Goal: Information Seeking & Learning: Learn about a topic

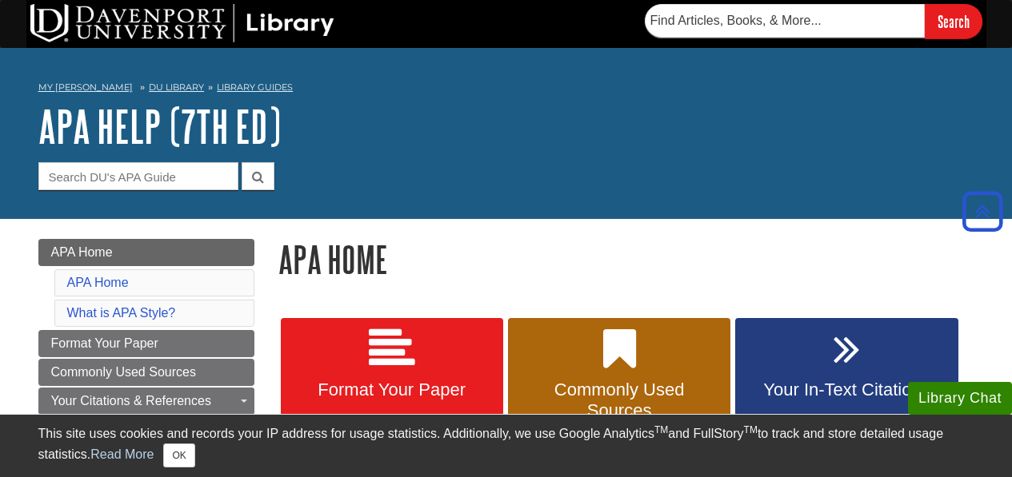
scroll to position [200, 0]
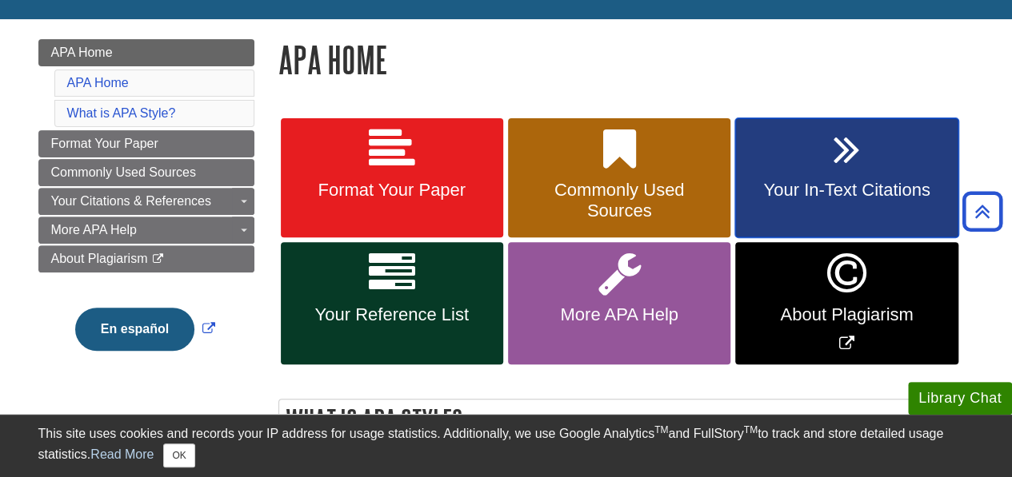
click at [788, 162] on link "Your In-Text Citations" at bounding box center [846, 178] width 222 height 120
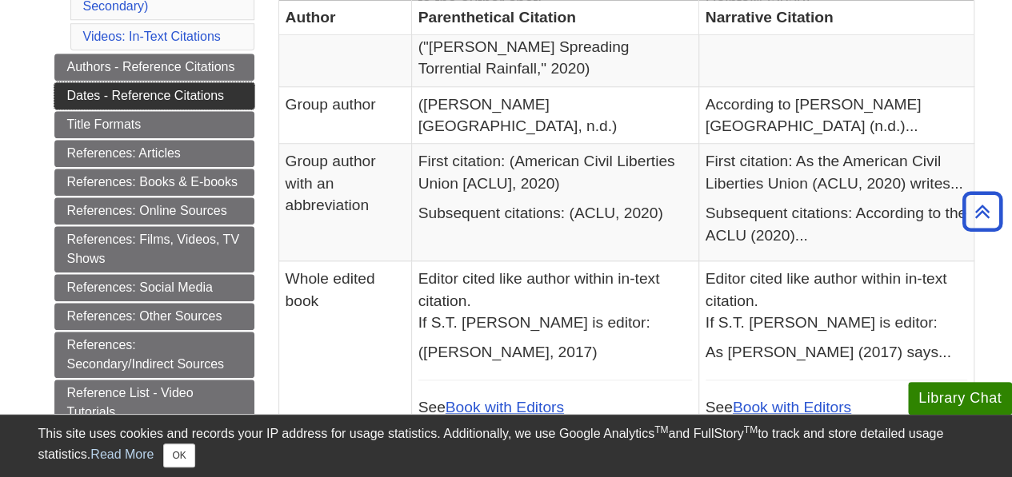
scroll to position [683, 0]
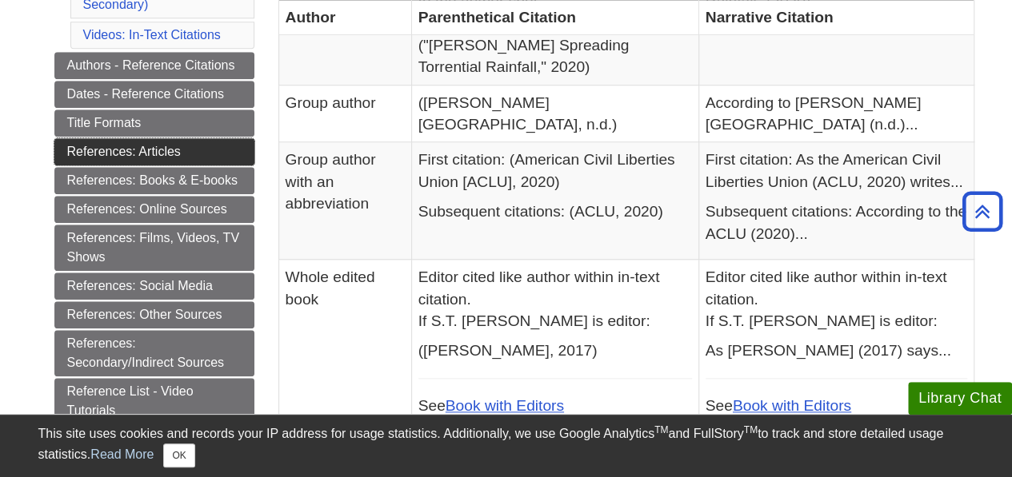
click at [184, 140] on link "References: Articles" at bounding box center [154, 151] width 200 height 27
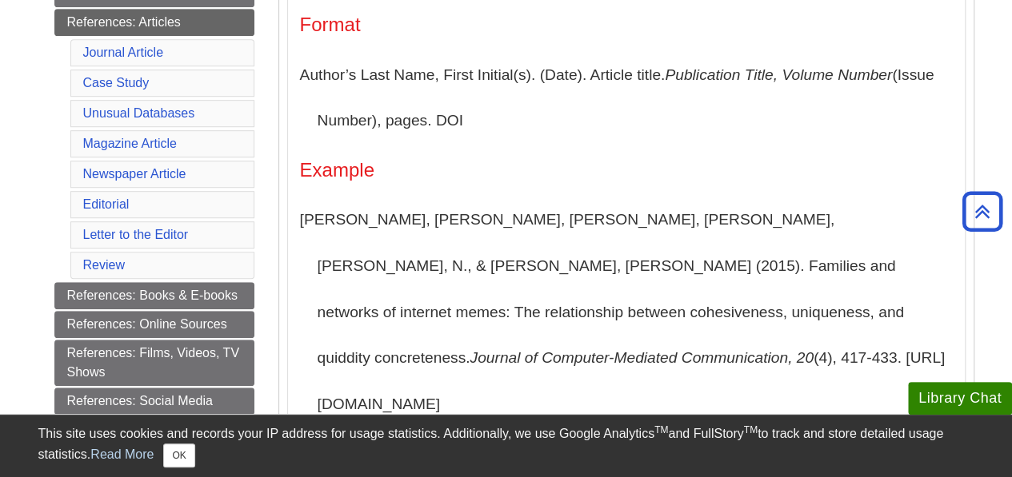
scroll to position [467, 0]
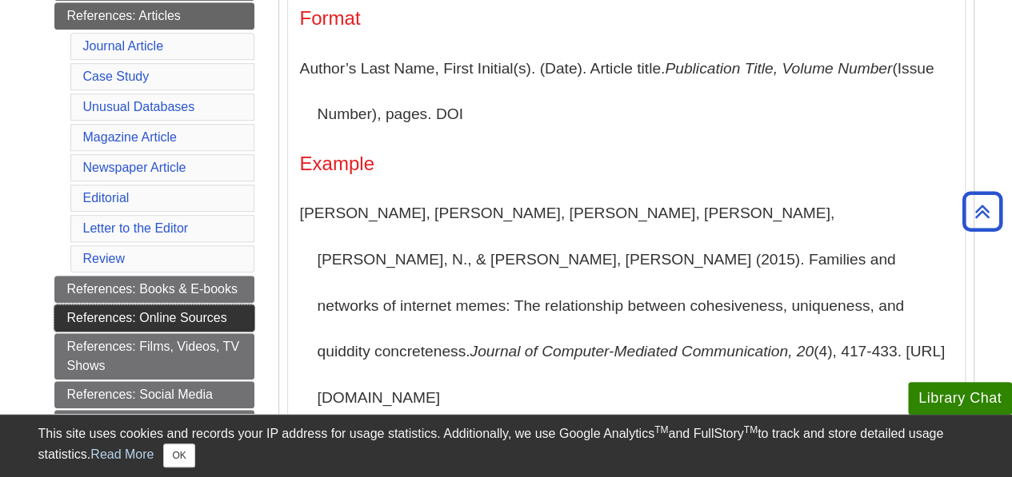
click at [198, 308] on link "References: Online Sources" at bounding box center [154, 318] width 200 height 27
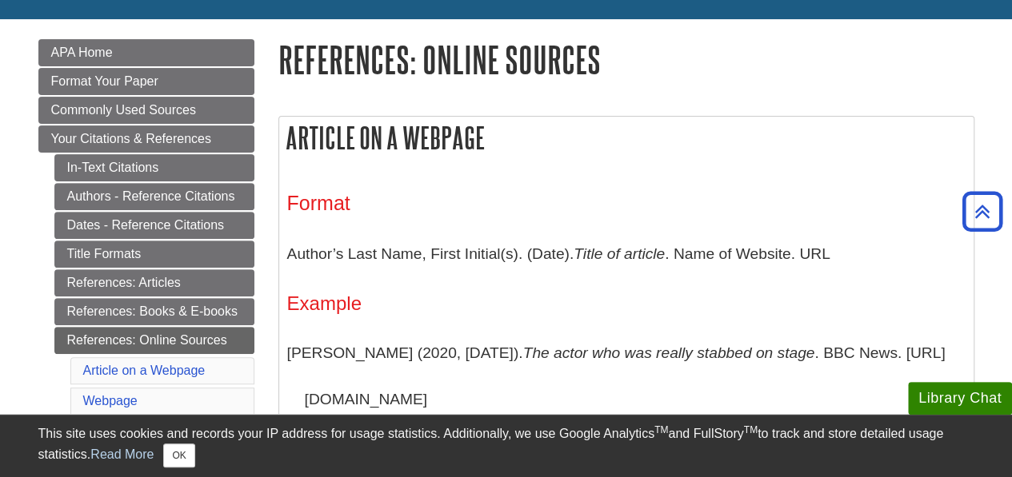
scroll to position [259, 0]
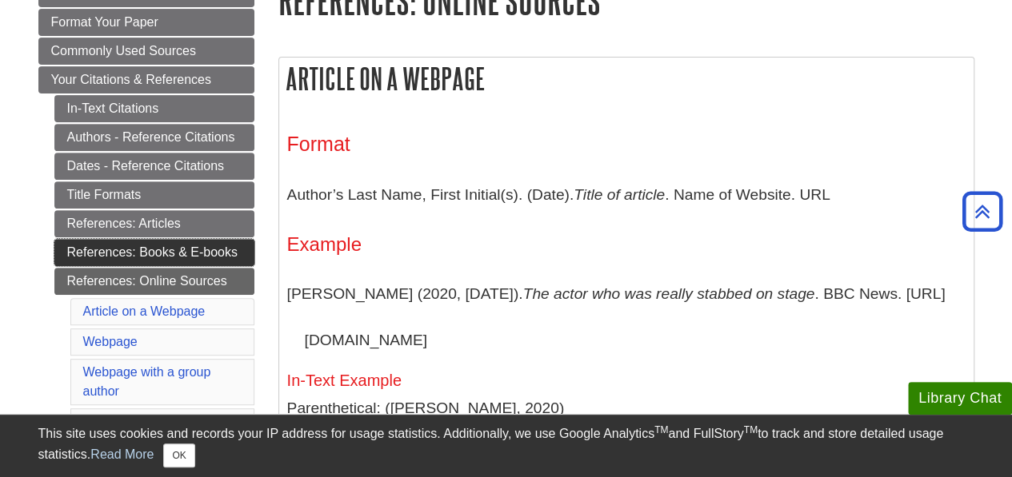
click at [165, 254] on link "References: Books & E-books" at bounding box center [154, 252] width 200 height 27
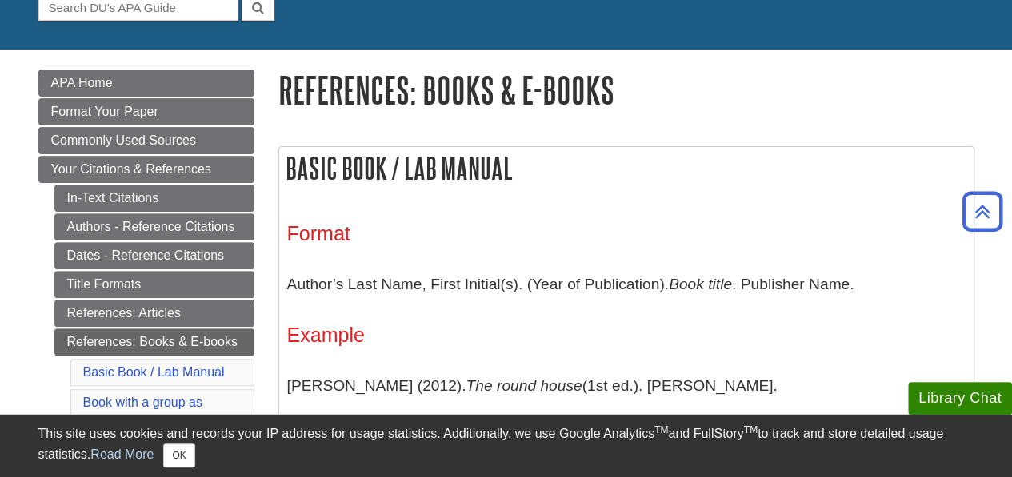
scroll to position [169, 0]
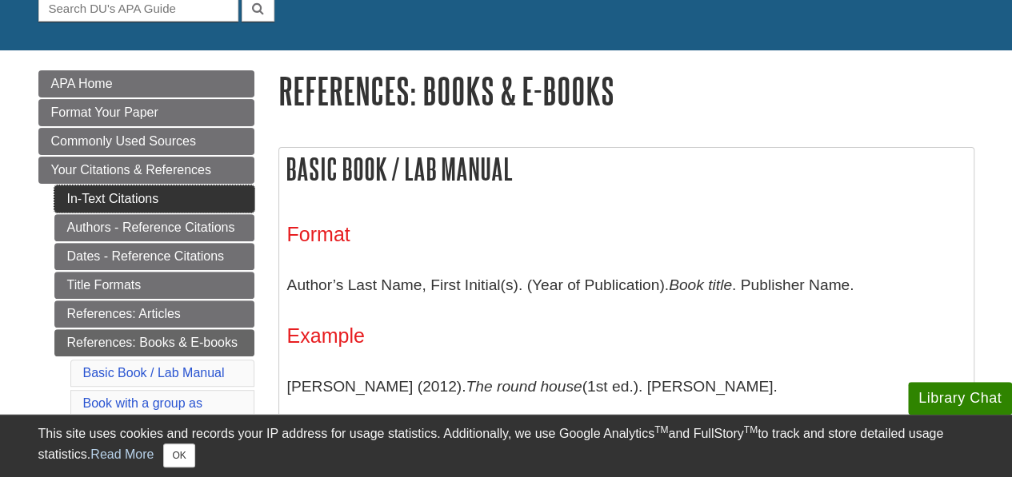
click at [135, 195] on link "In-Text Citations" at bounding box center [154, 199] width 200 height 27
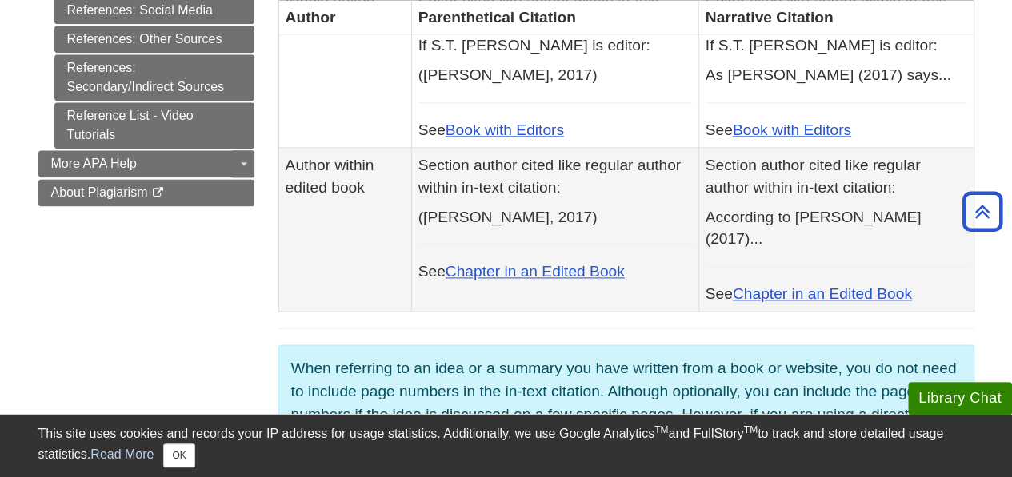
scroll to position [960, 0]
